Goal: Task Accomplishment & Management: Manage account settings

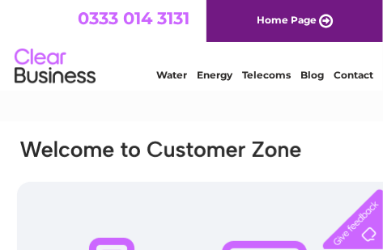
type input "[EMAIL_ADDRESS][DOMAIN_NAME]"
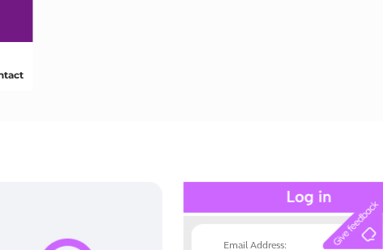
scroll to position [0, 359]
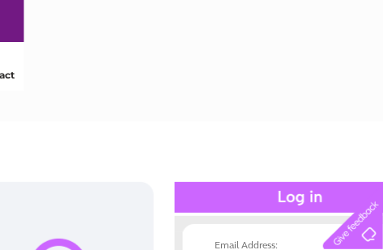
click at [206, 191] on div at bounding box center [300, 197] width 251 height 31
click at [296, 194] on div at bounding box center [300, 197] width 251 height 31
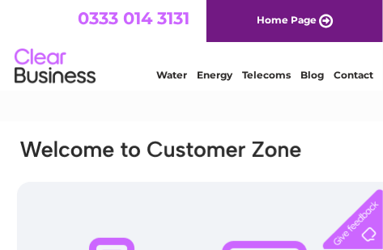
type input "[EMAIL_ADDRESS][DOMAIN_NAME]"
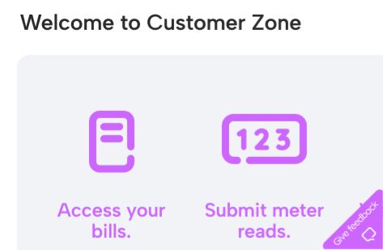
scroll to position [132, 0]
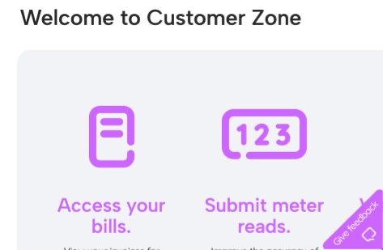
click at [113, 130] on div at bounding box center [264, 191] width 495 height 283
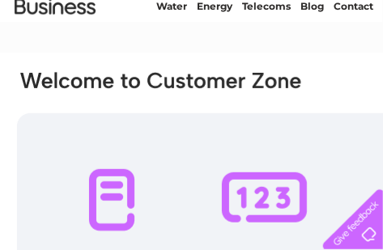
scroll to position [0, 0]
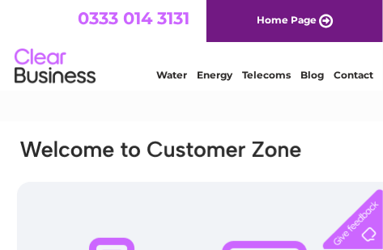
type input "[EMAIL_ADDRESS][DOMAIN_NAME]"
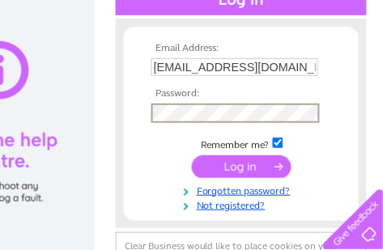
scroll to position [202, 418]
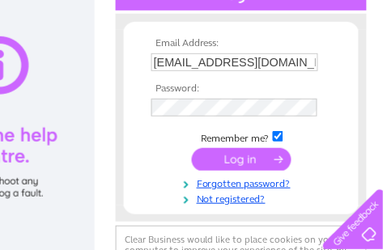
click at [230, 152] on input "submit" at bounding box center [242, 159] width 100 height 23
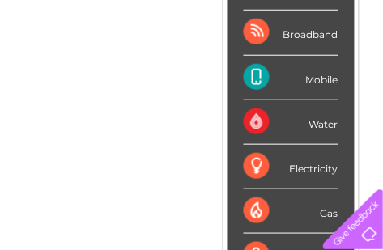
scroll to position [283, 418]
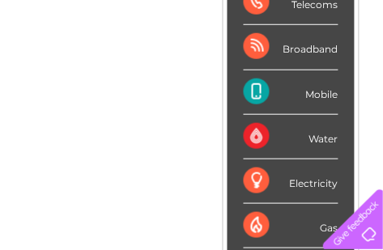
click at [244, 42] on div "Broadband" at bounding box center [291, 47] width 95 height 45
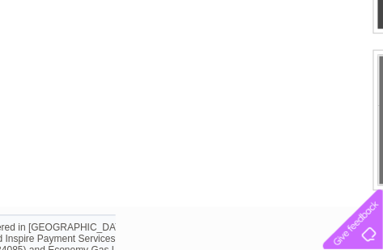
scroll to position [547, 285]
